Goal: Check status: Check status

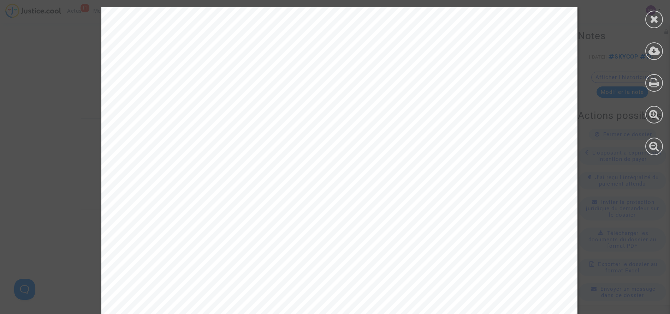
scroll to position [631, 0]
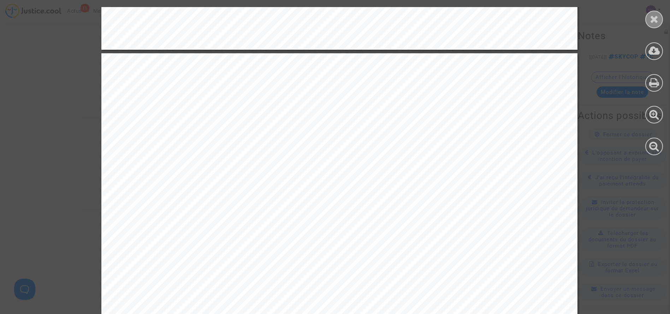
click at [655, 24] on div at bounding box center [654, 20] width 18 height 18
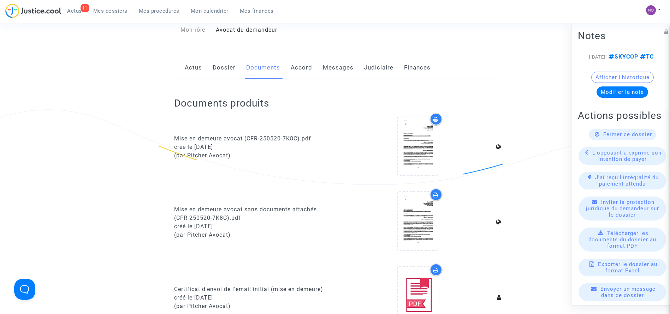
scroll to position [5, 0]
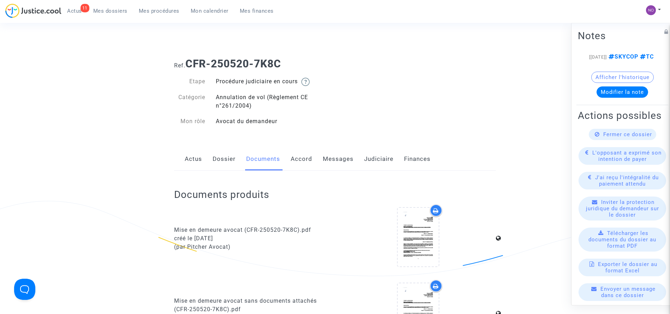
click at [154, 10] on span "Mes procédures" at bounding box center [159, 11] width 41 height 6
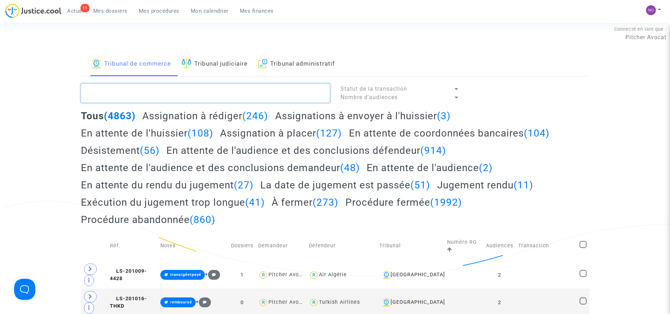
click at [207, 91] on textarea at bounding box center [205, 93] width 249 height 19
paste textarea "LS-250624-HUKV"
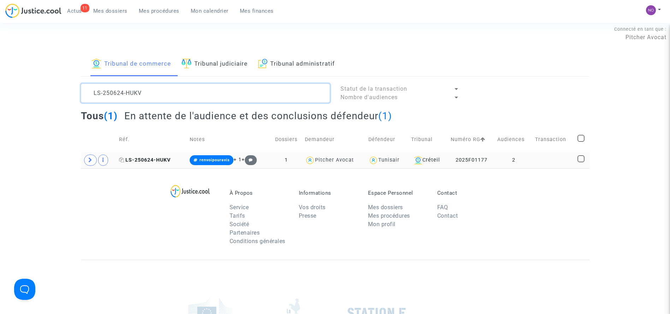
type textarea "LS-250624-HUKV"
click at [157, 159] on span "LS-250624-HUKV" at bounding box center [145, 160] width 52 height 6
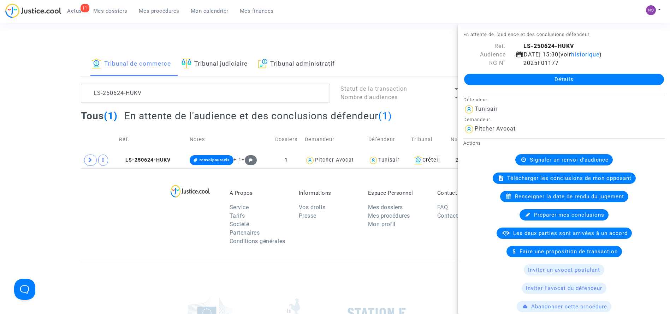
click at [550, 79] on link "Détails" at bounding box center [564, 79] width 200 height 11
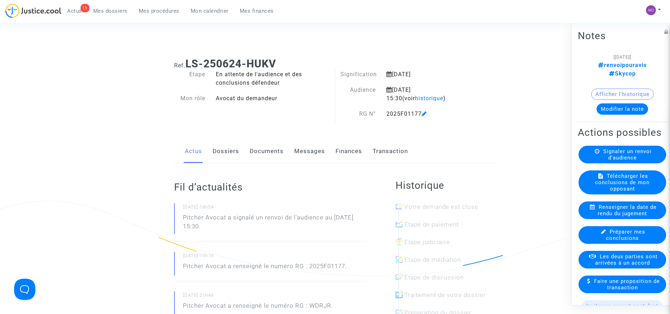
click at [277, 155] on link "Documents" at bounding box center [267, 151] width 34 height 23
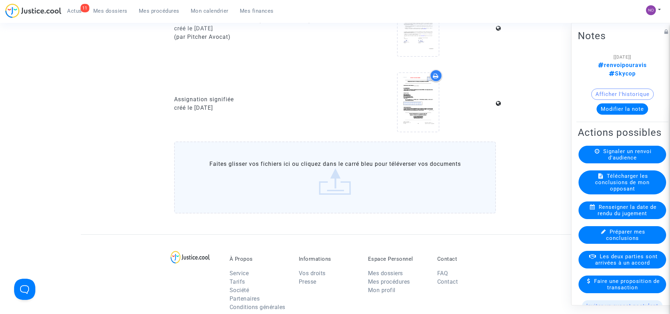
scroll to position [684, 0]
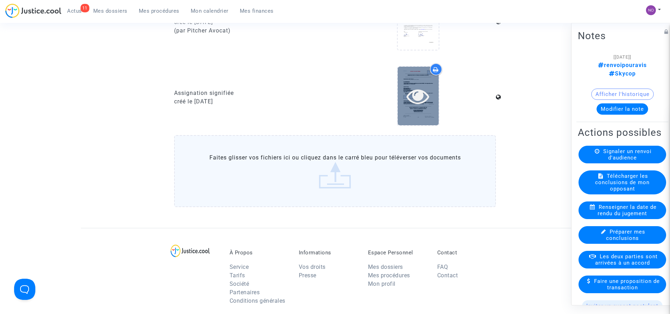
click at [430, 100] on icon at bounding box center [418, 96] width 23 height 23
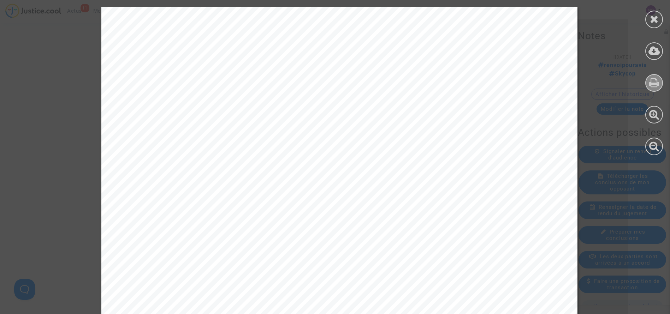
click at [656, 80] on icon at bounding box center [654, 82] width 10 height 11
click at [657, 18] on icon at bounding box center [654, 19] width 9 height 11
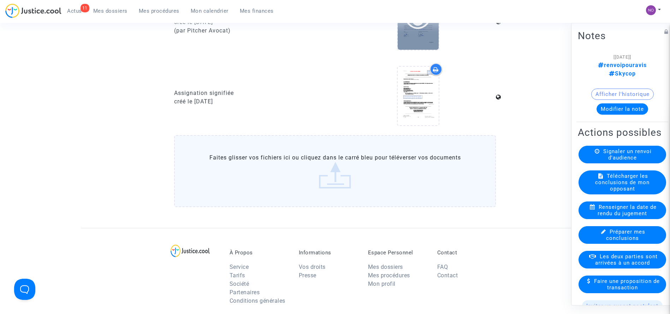
click at [421, 30] on icon at bounding box center [418, 21] width 23 height 23
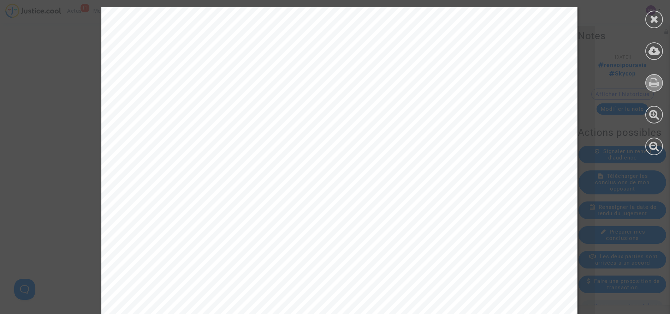
click at [651, 86] on icon at bounding box center [654, 82] width 10 height 11
click at [652, 25] on div at bounding box center [654, 20] width 18 height 18
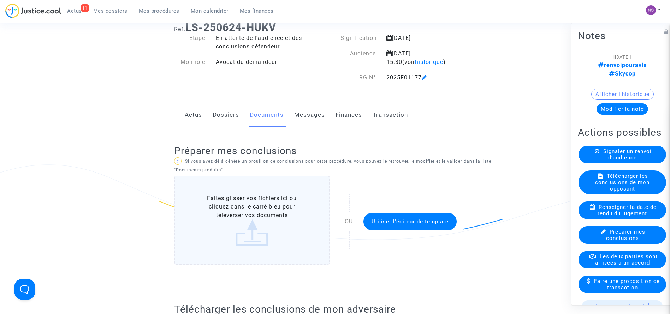
scroll to position [41, 0]
click at [217, 111] on link "Dossiers" at bounding box center [226, 115] width 26 height 23
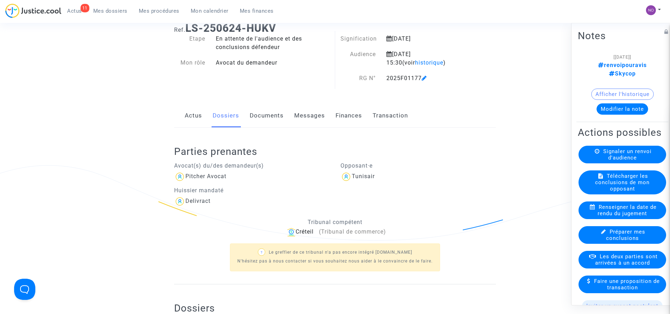
click at [132, 154] on ng-component "Ref. LS-250624-HUKV Etape En attente de l'audience et des conclusions défendeur…" at bounding box center [335, 204] width 509 height 375
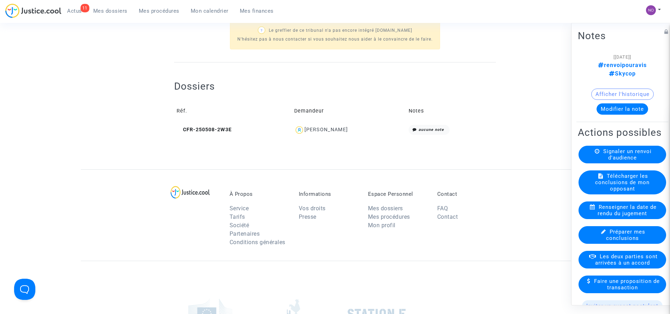
scroll to position [274, 0]
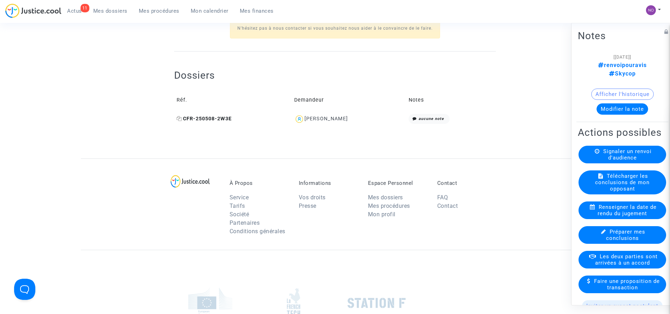
click at [205, 115] on td "CFR-250508-2W3E" at bounding box center [233, 119] width 118 height 15
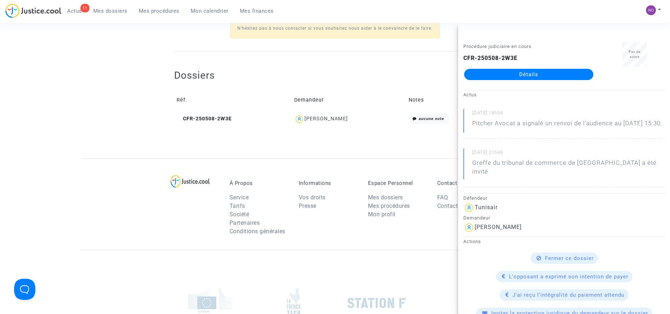
click at [473, 72] on link "Détails" at bounding box center [528, 74] width 129 height 11
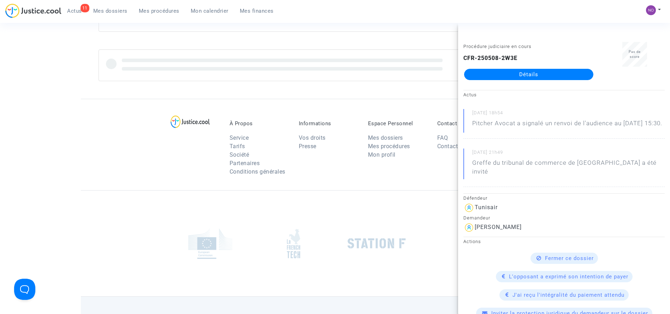
scroll to position [274, 0]
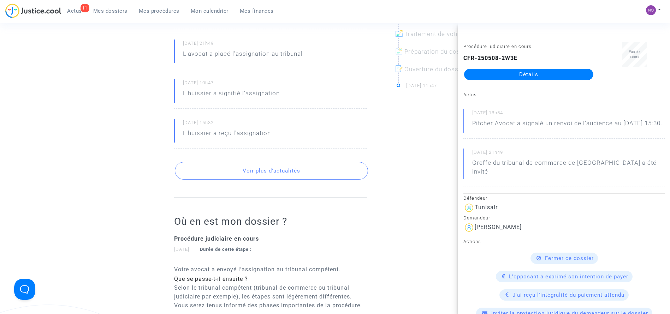
click at [56, 114] on div "Ref. CFR-250508-2W3E Etape Procédure judiciaire en cours Catégorie Retard de vo…" at bounding box center [335, 123] width 670 height 680
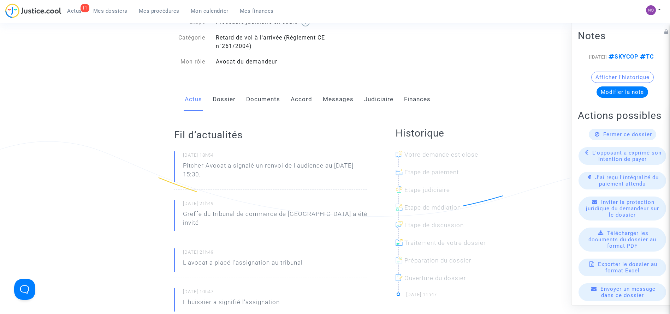
scroll to position [62, 0]
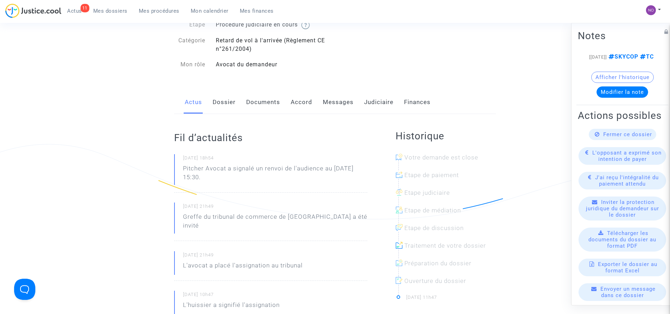
click at [265, 99] on link "Documents" at bounding box center [263, 102] width 34 height 23
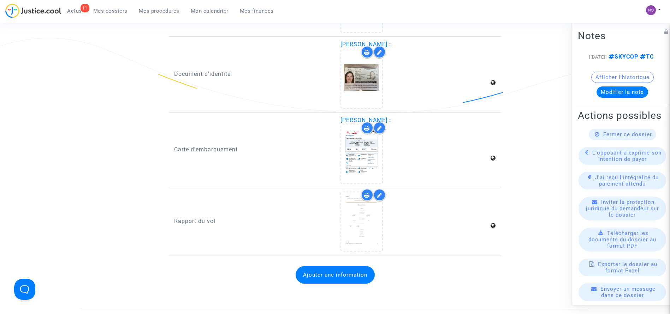
scroll to position [916, 0]
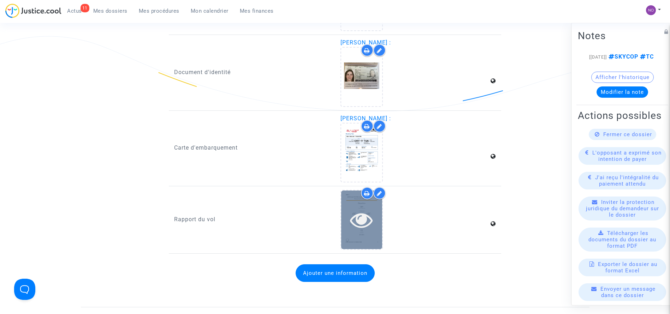
click at [372, 229] on icon at bounding box center [361, 220] width 23 height 23
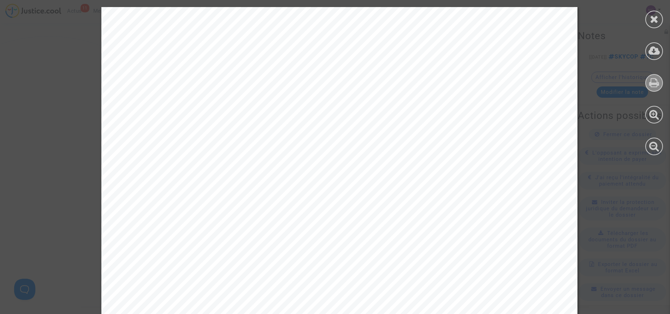
click at [655, 81] on icon at bounding box center [654, 82] width 10 height 11
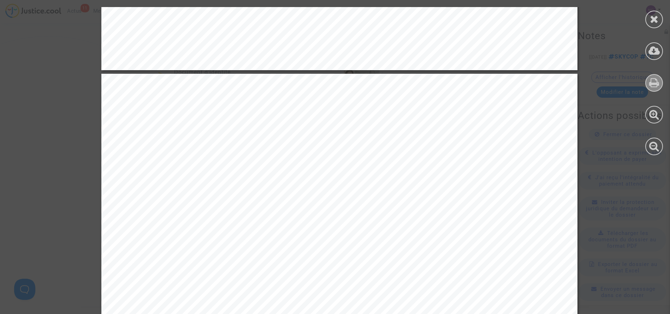
scroll to position [657, 0]
